Goal: Task Accomplishment & Management: Use online tool/utility

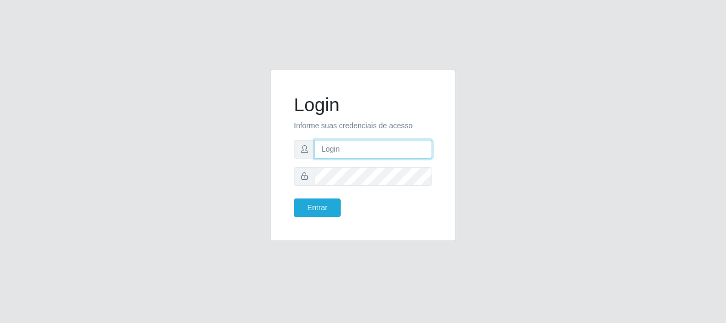
drag, startPoint x: 343, startPoint y: 150, endPoint x: 337, endPoint y: 148, distance: 5.7
click at [343, 150] on input "text" at bounding box center [373, 149] width 117 height 19
type input "[EMAIL_ADDRESS][DOMAIN_NAME]"
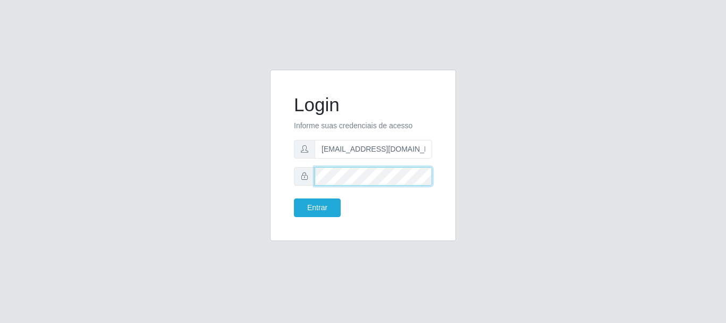
click at [294, 198] on button "Entrar" at bounding box center [317, 207] width 47 height 19
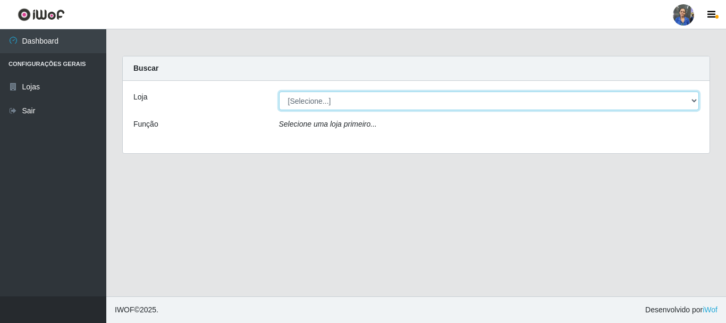
click at [327, 96] on select "[Selecione...] SuperFácil Atacado - Rodoviária" at bounding box center [489, 100] width 420 height 19
select select "400"
click at [279, 91] on select "[Selecione...] SuperFácil Atacado - Rodoviária" at bounding box center [489, 100] width 420 height 19
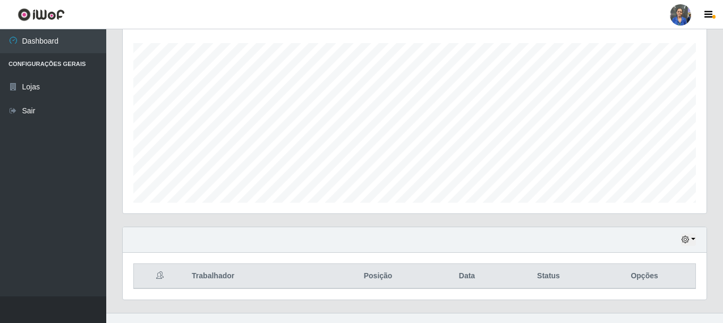
scroll to position [194, 0]
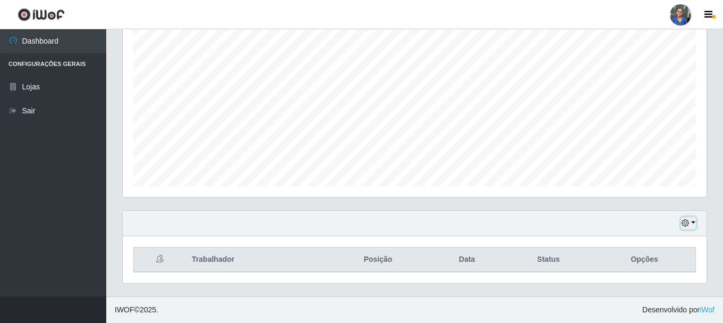
click at [685, 224] on icon "button" at bounding box center [685, 222] width 7 height 7
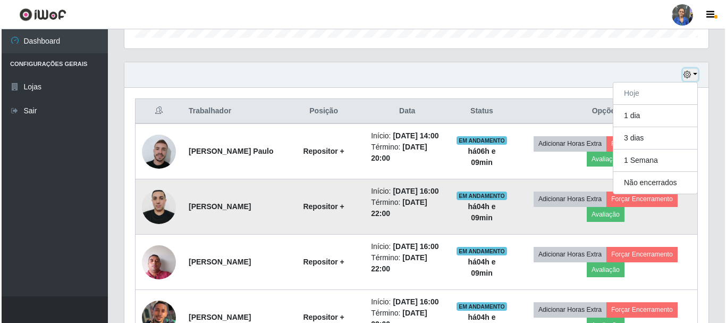
scroll to position [353, 0]
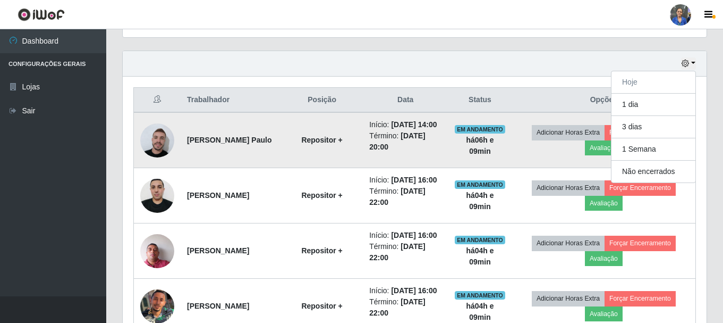
click at [588, 159] on td "Adicionar Horas Extra Forçar Encerramento Avaliação" at bounding box center [604, 140] width 184 height 56
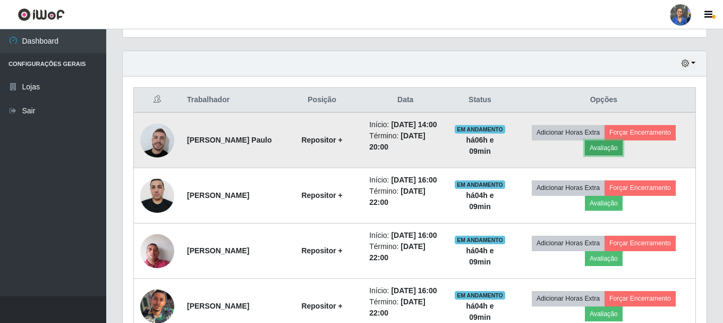
click at [604, 155] on button "Avaliação" at bounding box center [604, 147] width 38 height 15
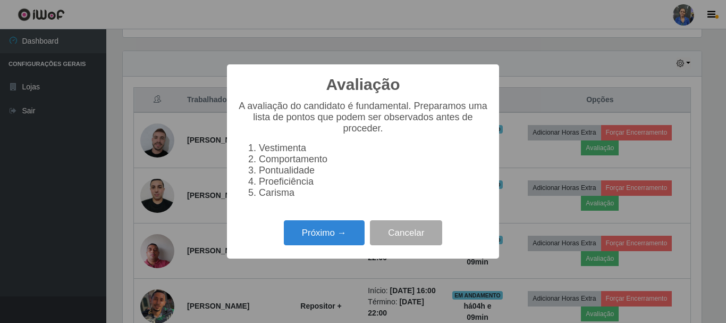
scroll to position [220, 579]
click at [315, 245] on button "Próximo →" at bounding box center [324, 232] width 81 height 25
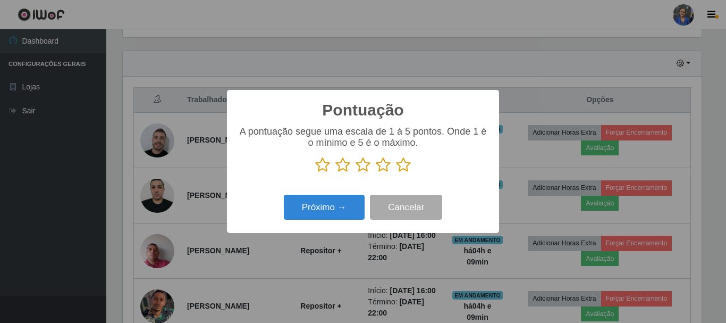
click at [346, 176] on div "A pontuação segue uma escala de 1 à 5 pontos. Onde 1 é o mínimo e 5 é o máximo." at bounding box center [362, 153] width 251 height 55
click at [403, 169] on icon at bounding box center [403, 165] width 15 height 16
click at [396, 173] on input "radio" at bounding box center [396, 173] width 0 height 0
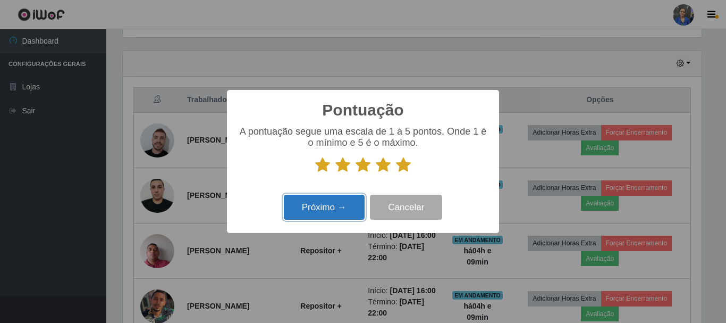
click at [341, 198] on button "Próximo →" at bounding box center [324, 206] width 81 height 25
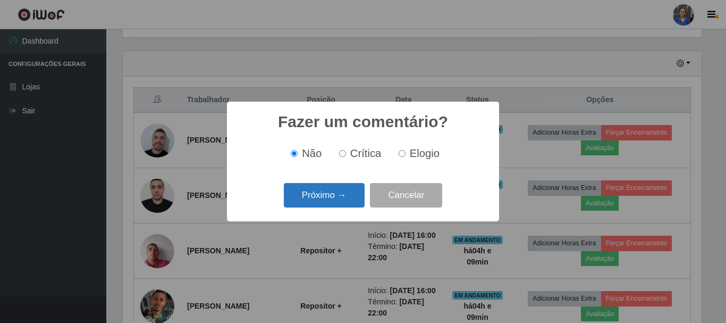
click at [319, 195] on button "Próximo →" at bounding box center [324, 195] width 81 height 25
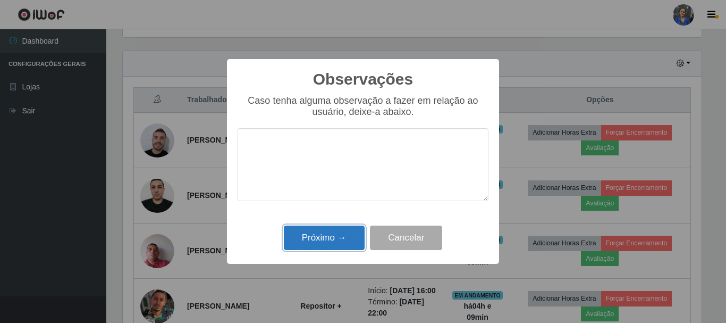
click at [323, 241] on button "Próximo →" at bounding box center [324, 237] width 81 height 25
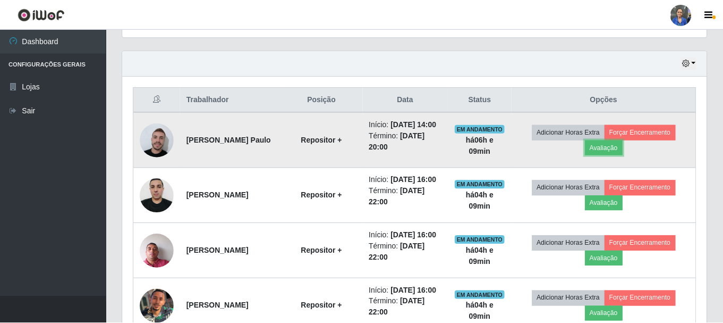
scroll to position [220, 584]
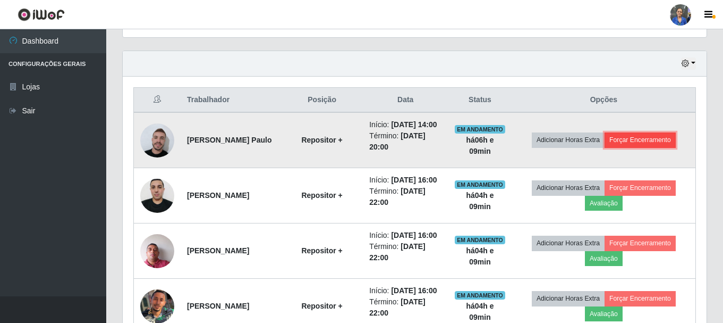
click at [630, 147] on button "Forçar Encerramento" at bounding box center [640, 139] width 71 height 15
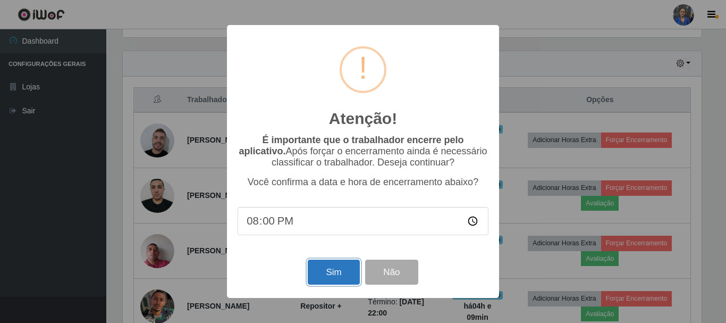
click at [328, 269] on button "Sim" at bounding box center [334, 271] width 52 height 25
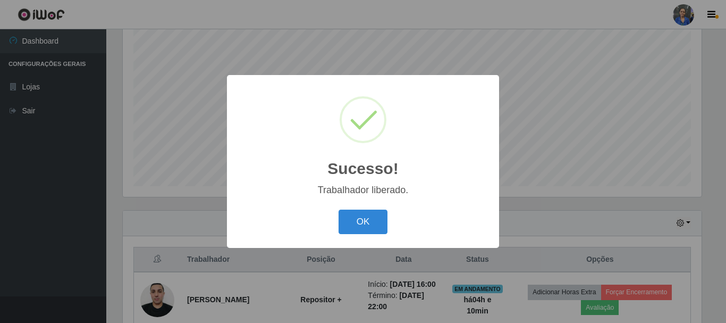
click at [338, 209] on button "OK" at bounding box center [362, 221] width 49 height 25
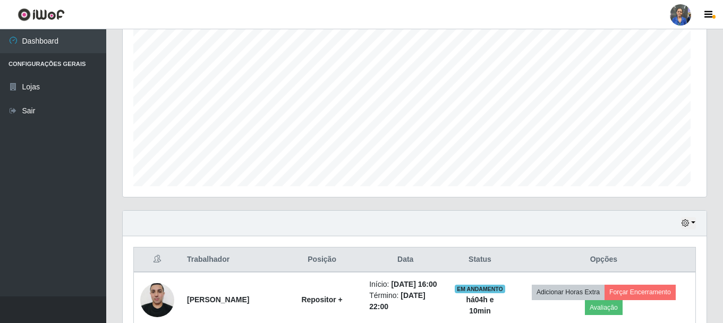
scroll to position [220, 584]
